Goal: Information Seeking & Learning: Learn about a topic

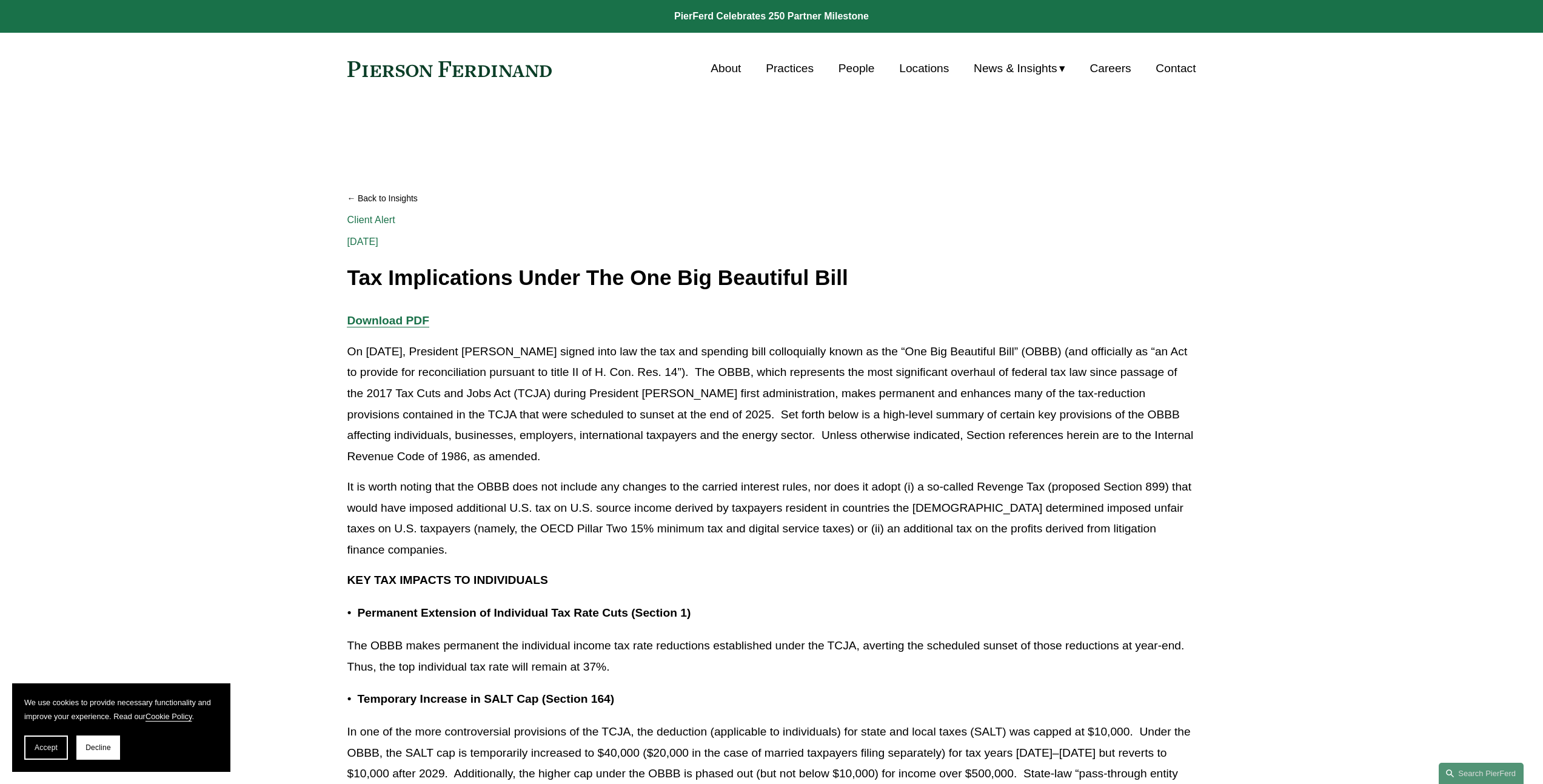
scroll to position [330, 0]
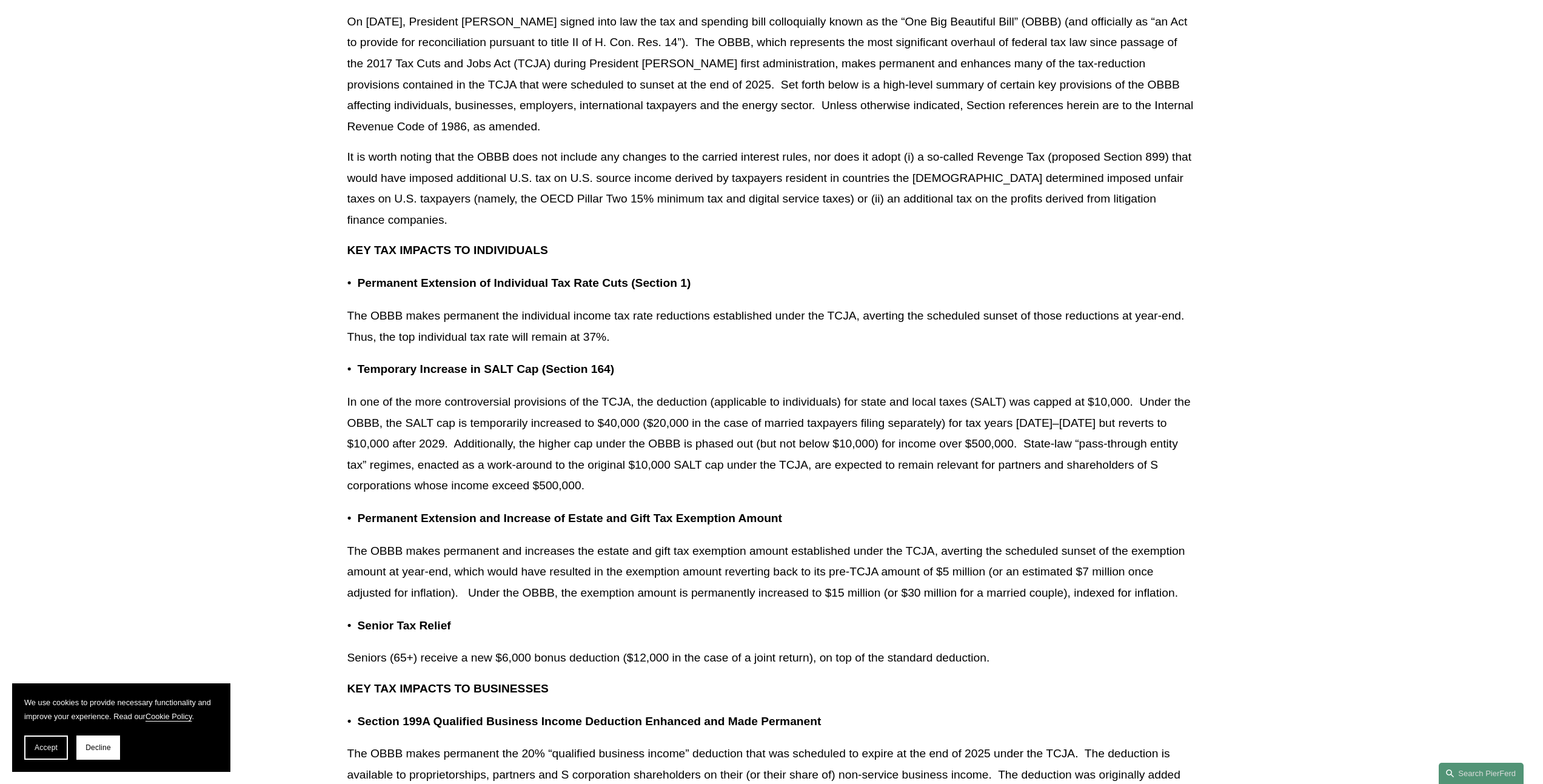
click at [973, 326] on p "The OBBB makes permanent the individual income tax rate reductions established …" at bounding box center [772, 326] width 849 height 42
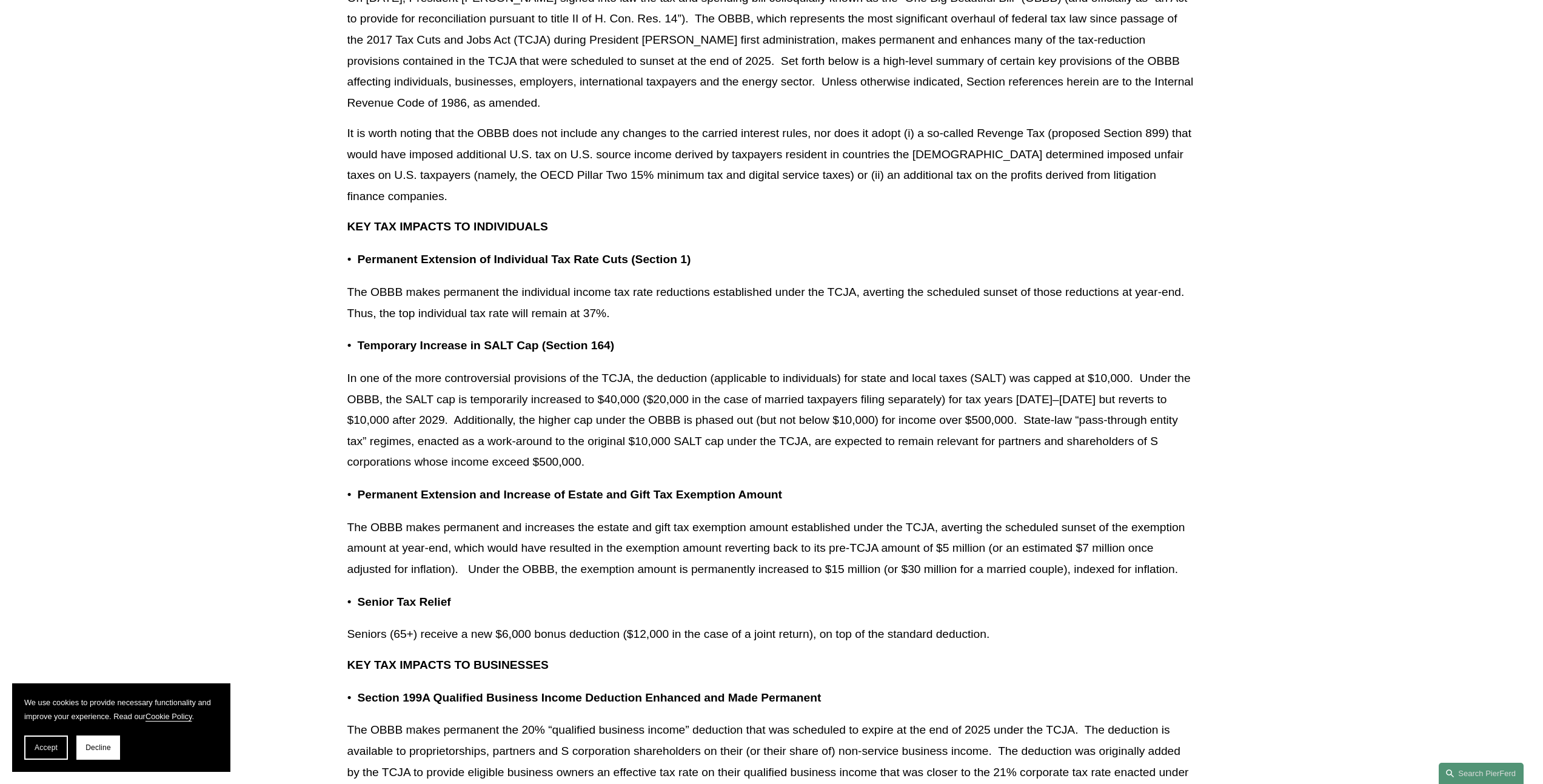
scroll to position [361, 0]
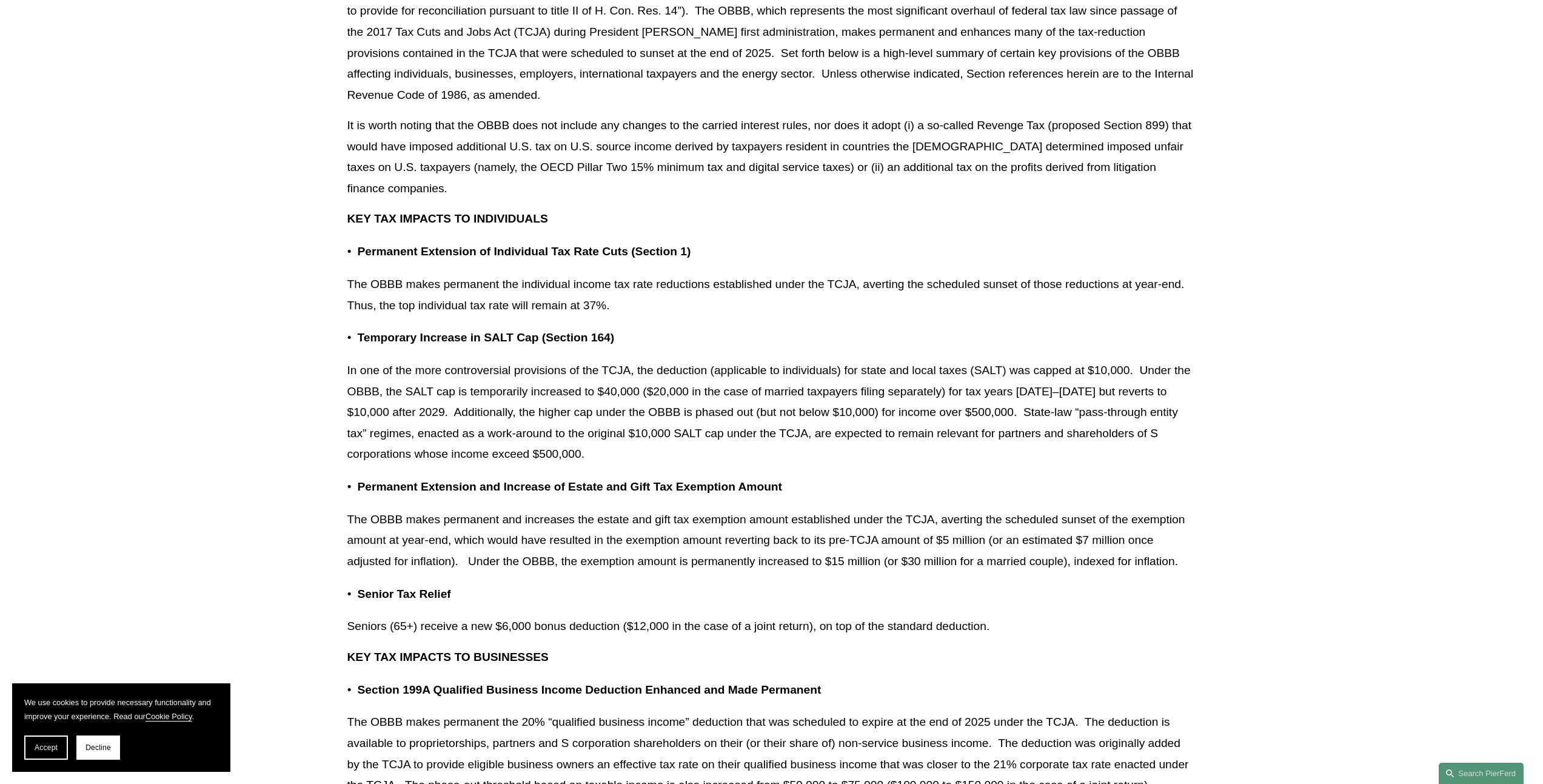
drag, startPoint x: 956, startPoint y: 350, endPoint x: 1299, endPoint y: 139, distance: 402.7
click at [1116, 288] on p "The OBBB makes permanent the individual income tax rate reductions established …" at bounding box center [772, 294] width 849 height 42
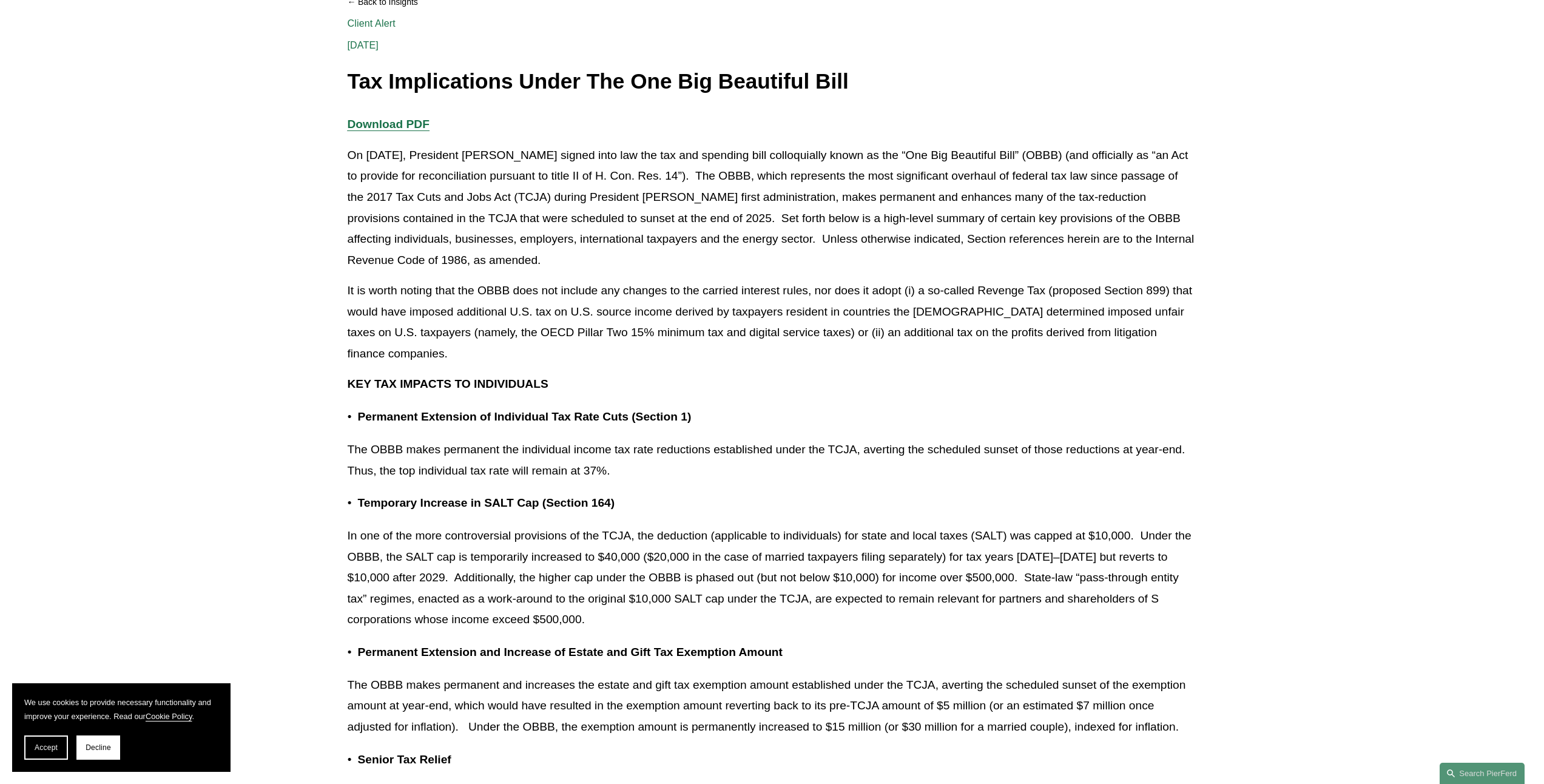
scroll to position [0, 0]
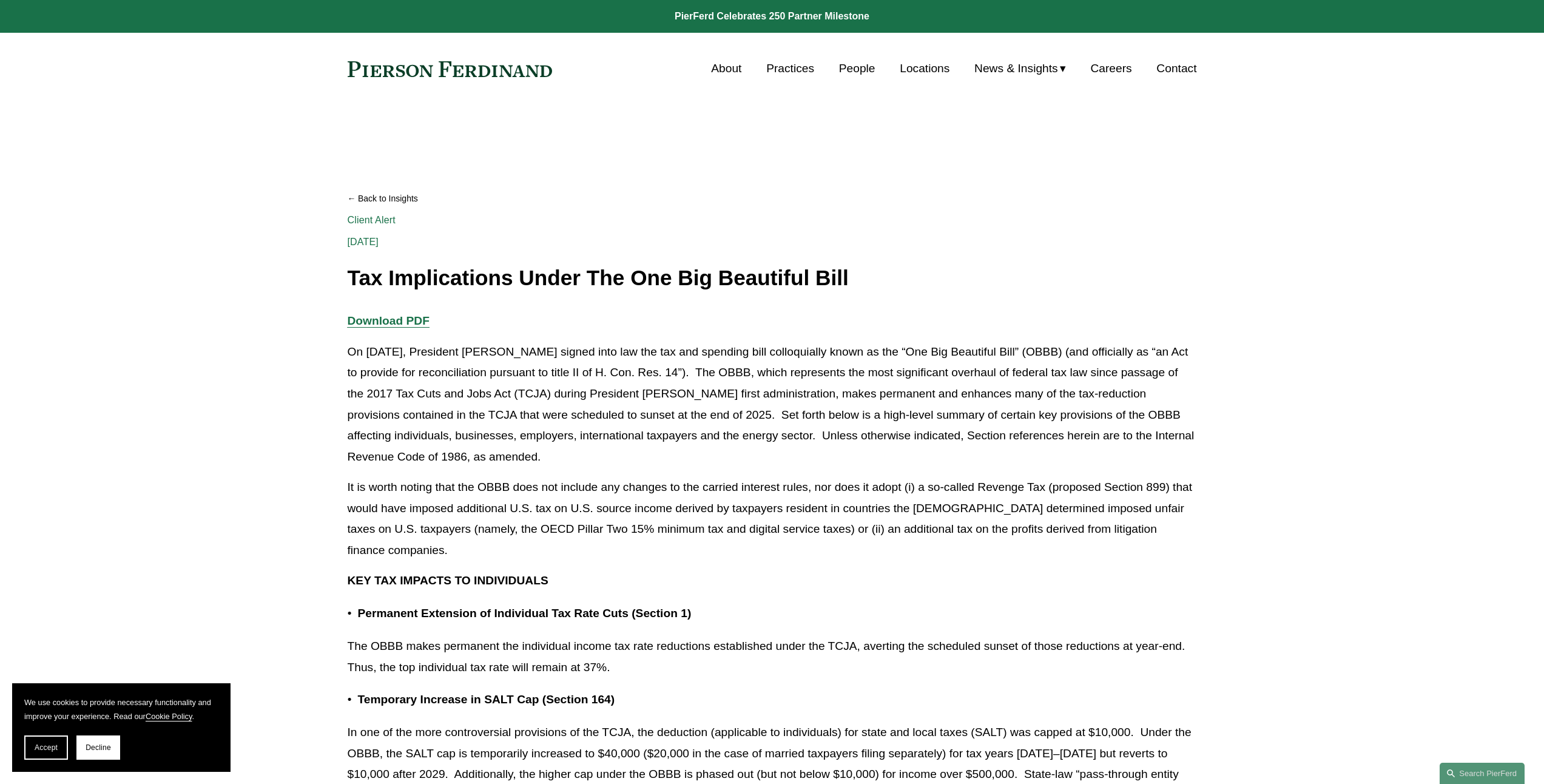
click at [956, 235] on div "[DATE] Written By [PERSON_NAME]" at bounding box center [772, 236] width 850 height 22
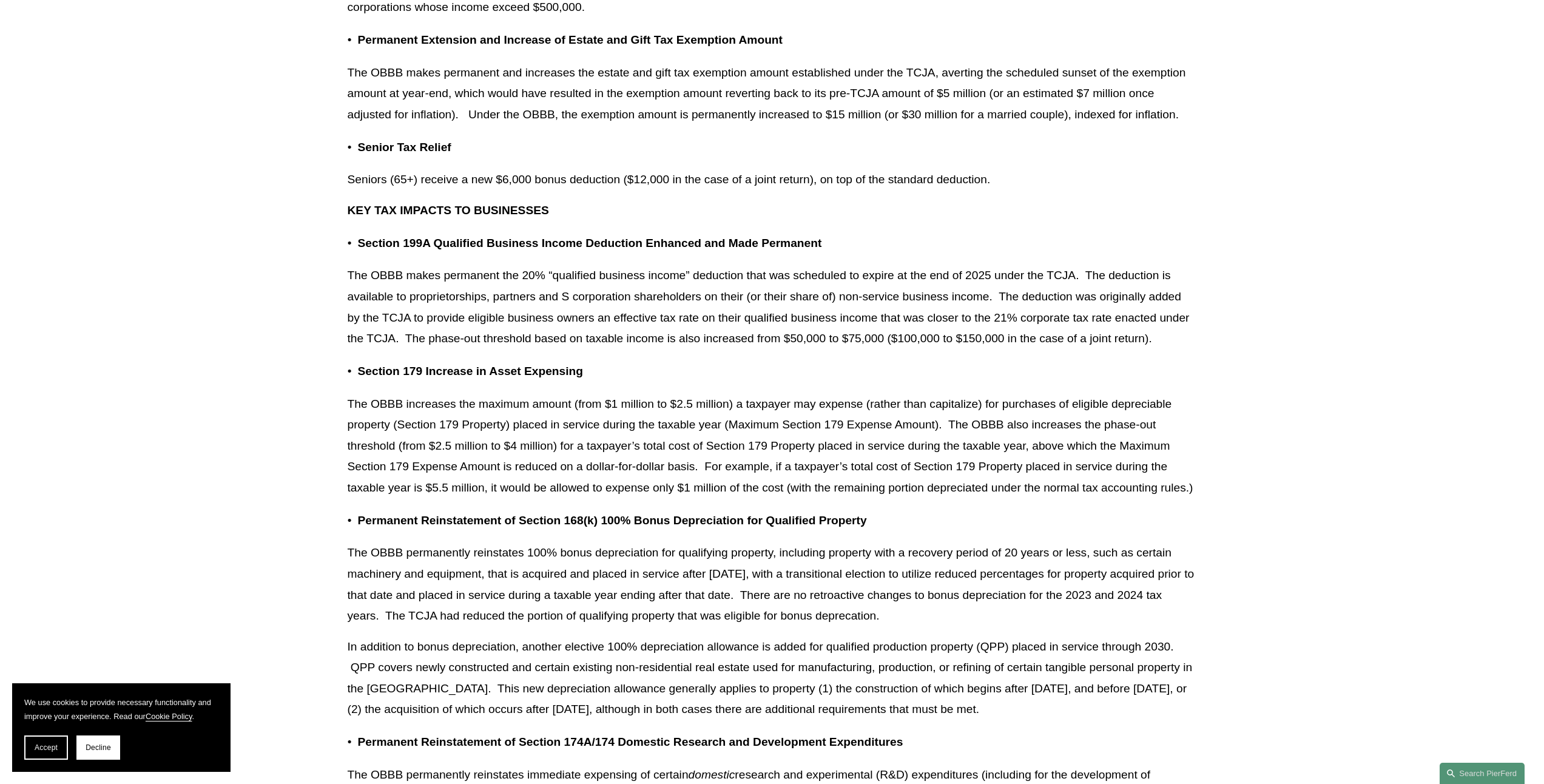
scroll to position [1161, 0]
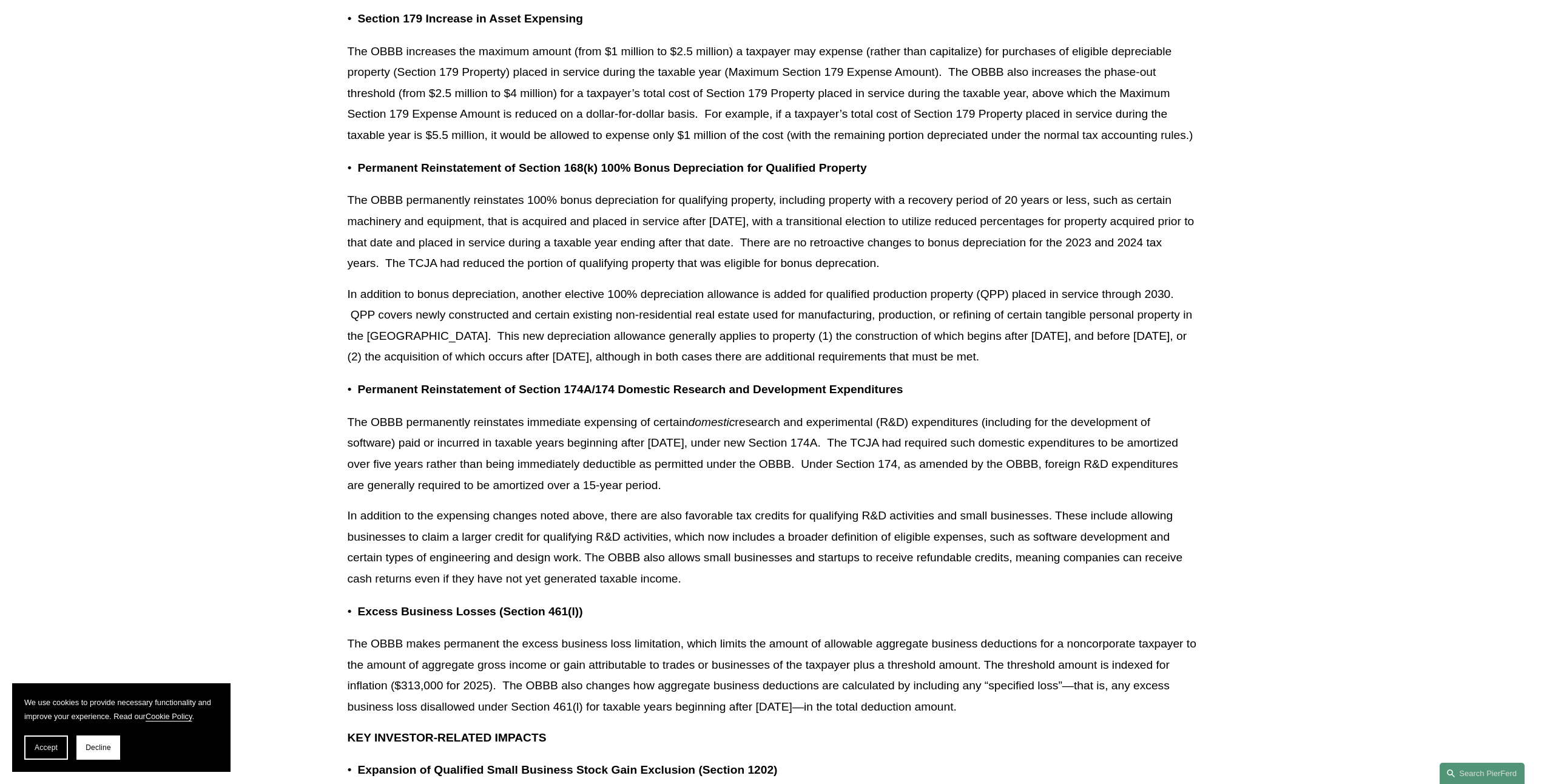
click at [930, 269] on p "The OBBB permanently reinstates 100% bonus depreciation for qualifying property…" at bounding box center [772, 232] width 850 height 84
click at [963, 307] on p "In addition to bonus depreciation, another elective 100% depreciation allowance…" at bounding box center [772, 326] width 850 height 84
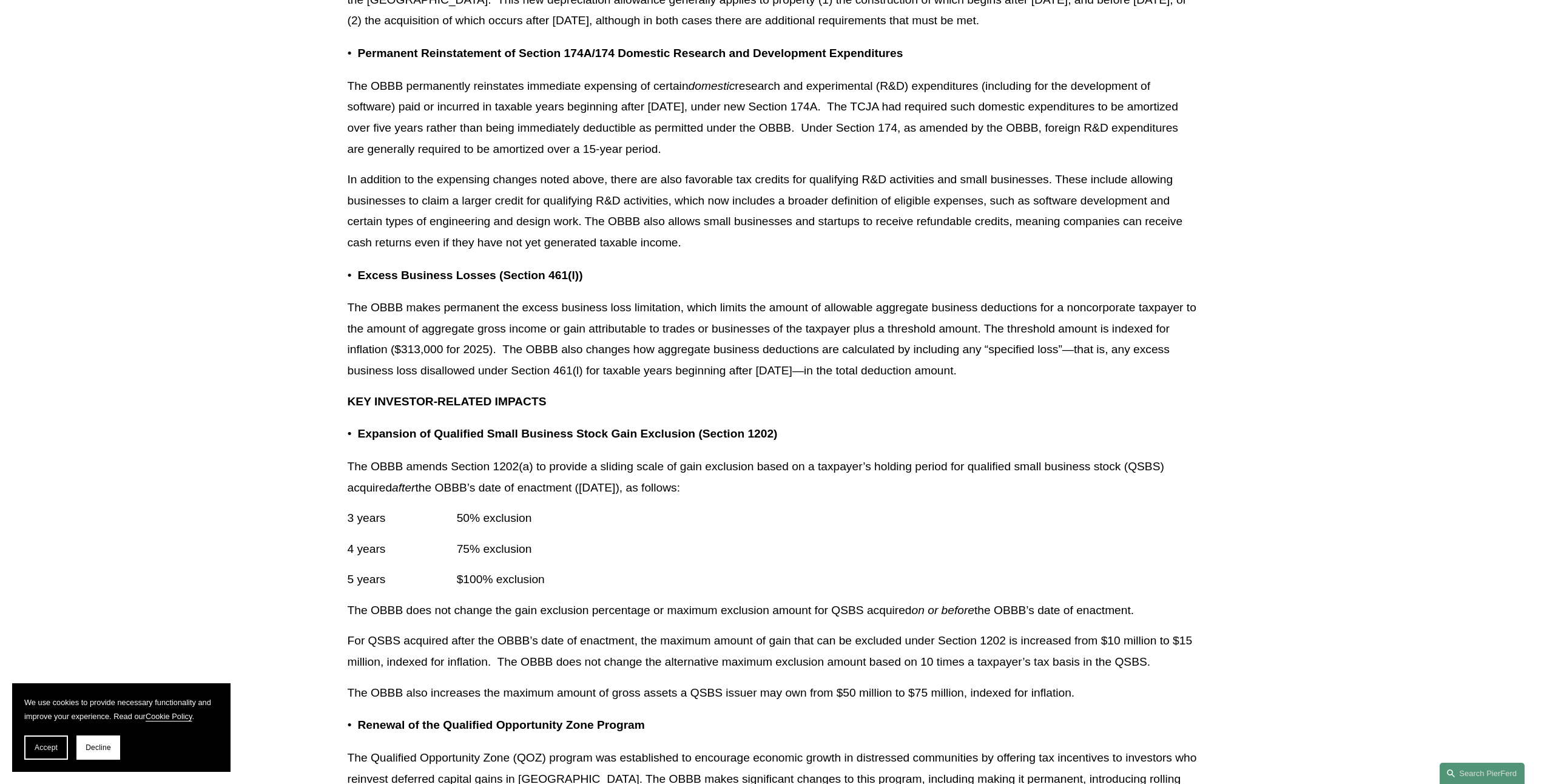
click at [959, 286] on p "Excess Business Losses (Section 461(l))" at bounding box center [778, 275] width 839 height 21
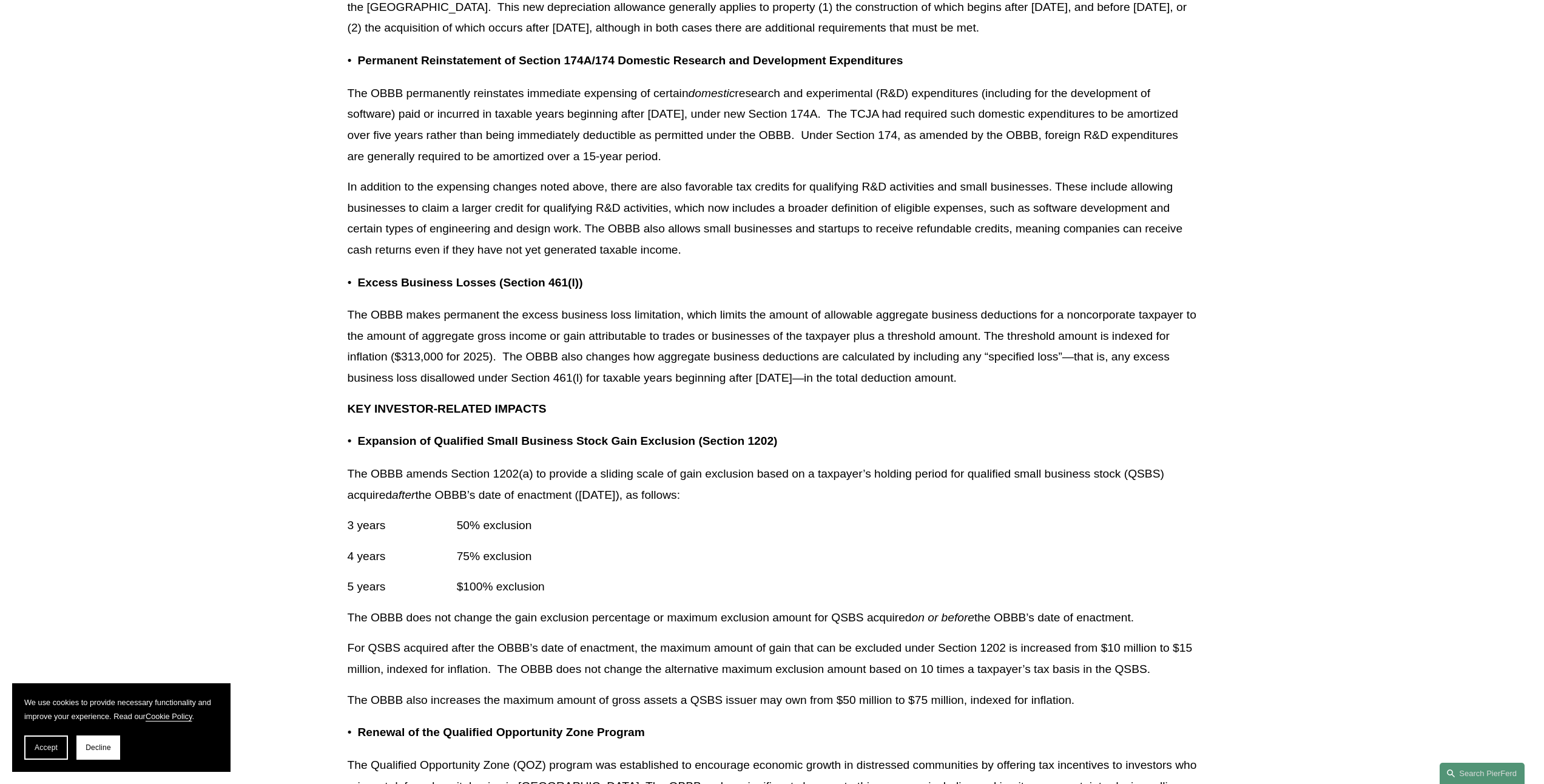
scroll to position [1724, 0]
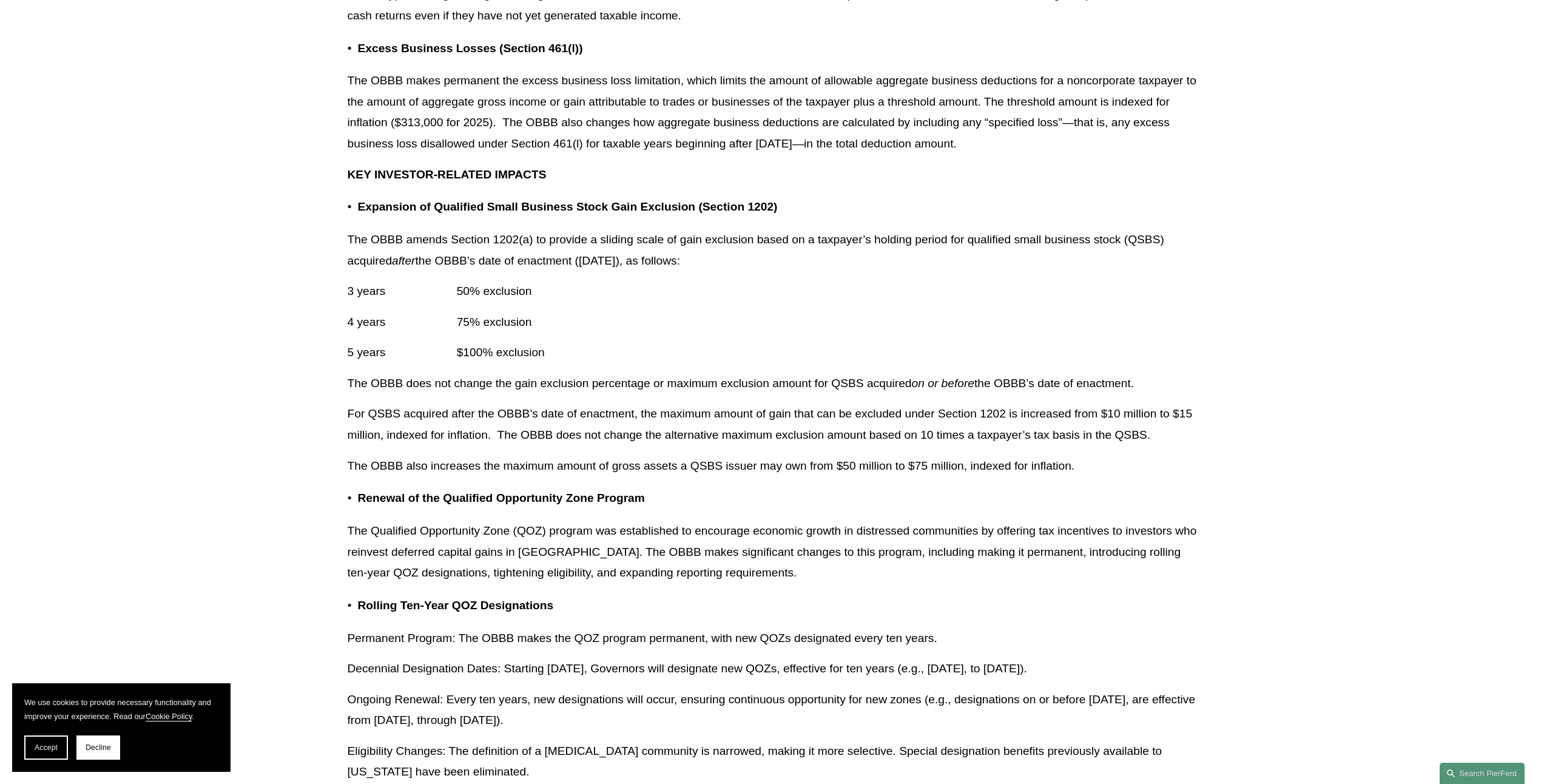
click at [954, 302] on p "3 years 50% exclusion" at bounding box center [772, 292] width 850 height 21
click at [987, 302] on p "3 years 50% exclusion" at bounding box center [772, 292] width 850 height 21
